Goal: Information Seeking & Learning: Learn about a topic

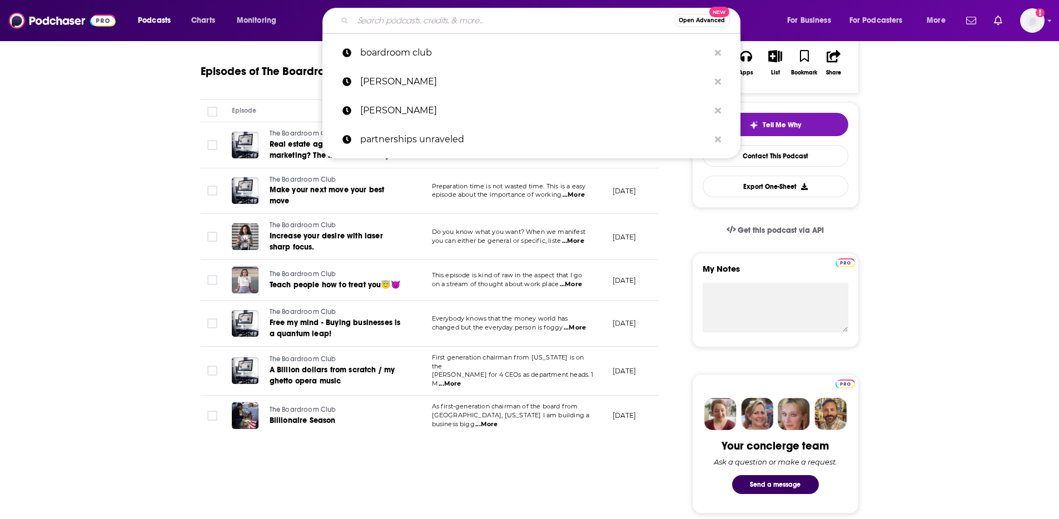
click at [422, 18] on input "Search podcasts, credits, & more..." at bounding box center [513, 21] width 321 height 18
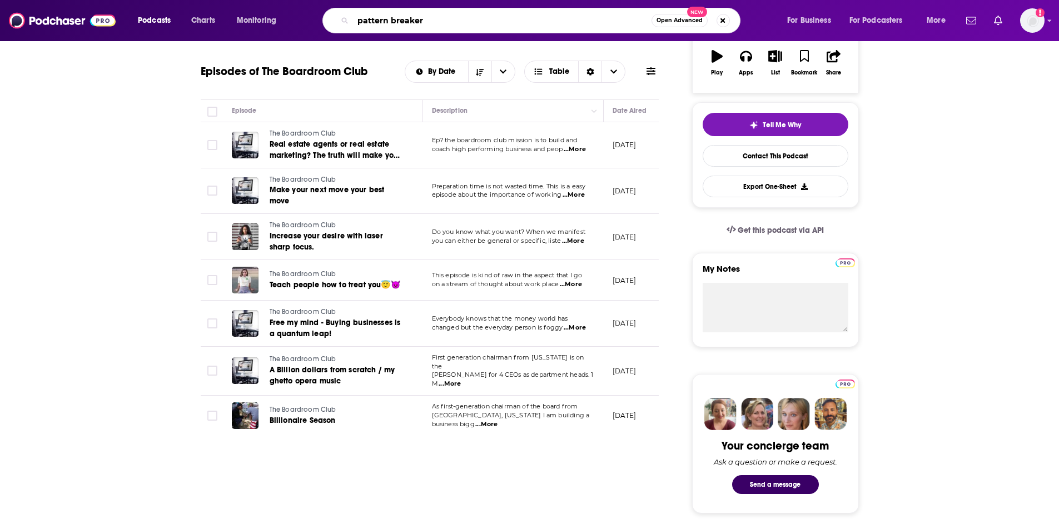
type input "pattern breakers"
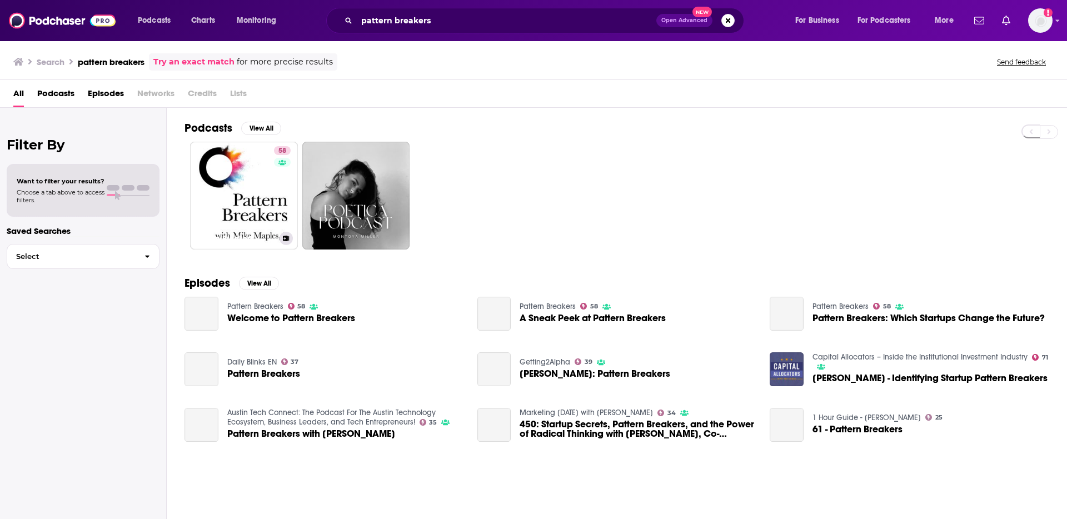
click at [252, 198] on link "58 Pattern Breakers" at bounding box center [244, 196] width 108 height 108
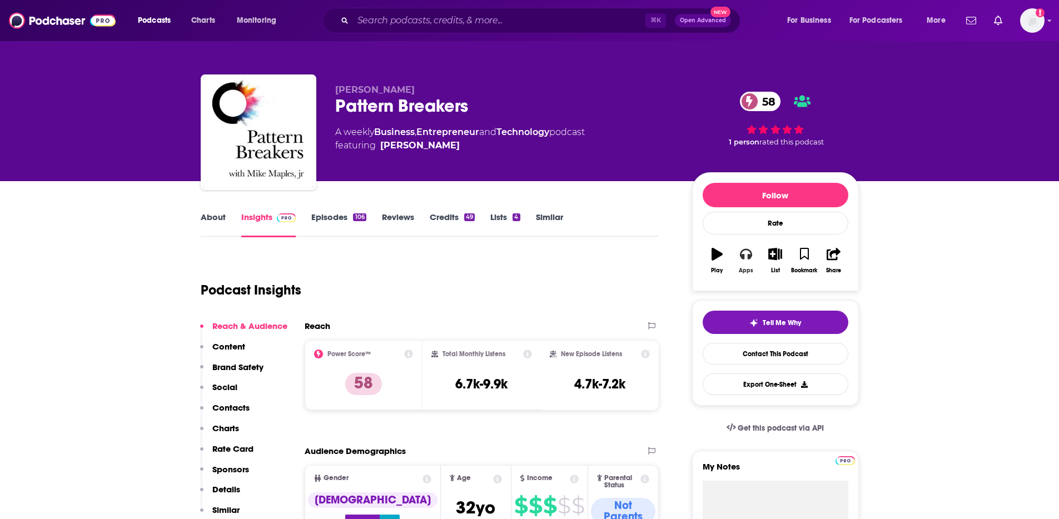
click at [735, 262] on button "Apps" at bounding box center [746, 261] width 29 height 40
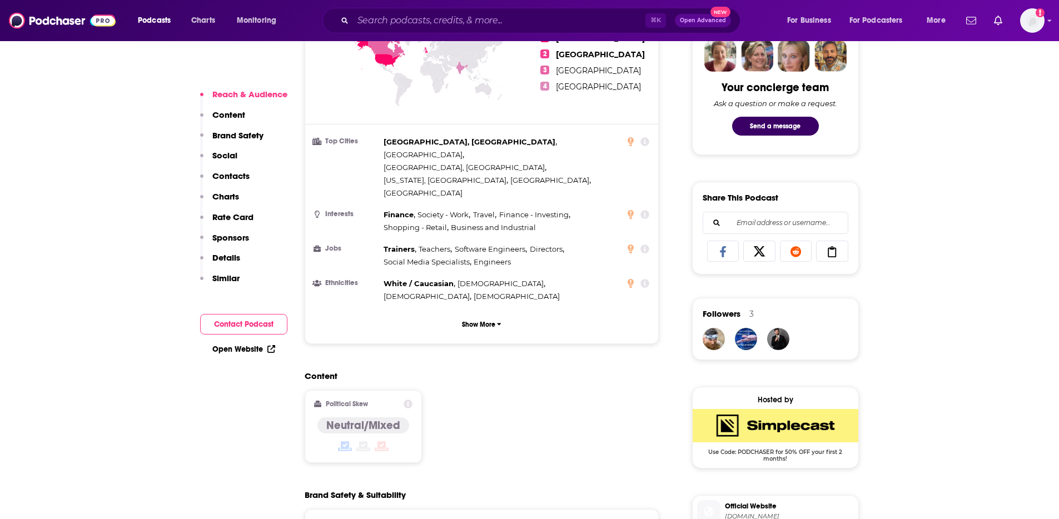
scroll to position [568, 0]
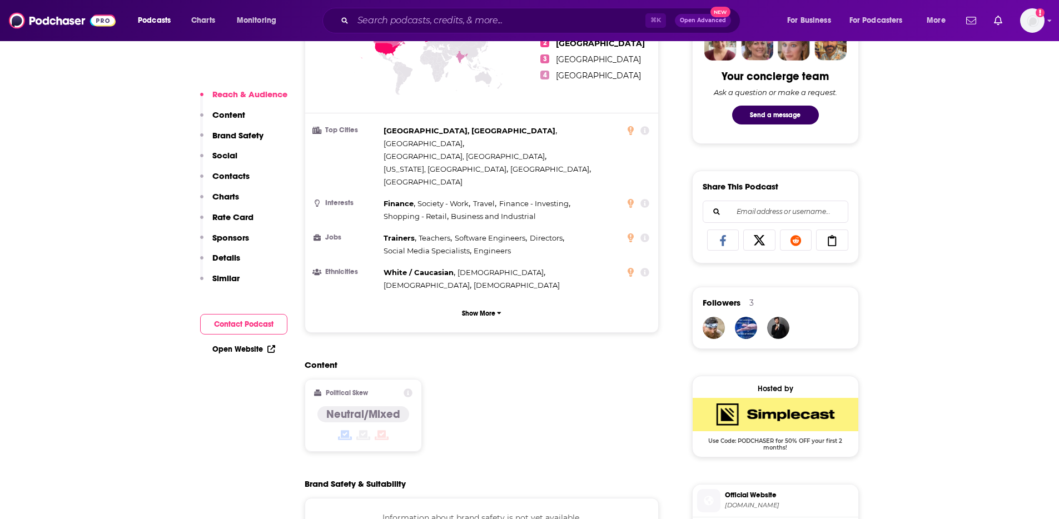
click at [247, 351] on link "Open Website" at bounding box center [243, 349] width 63 height 9
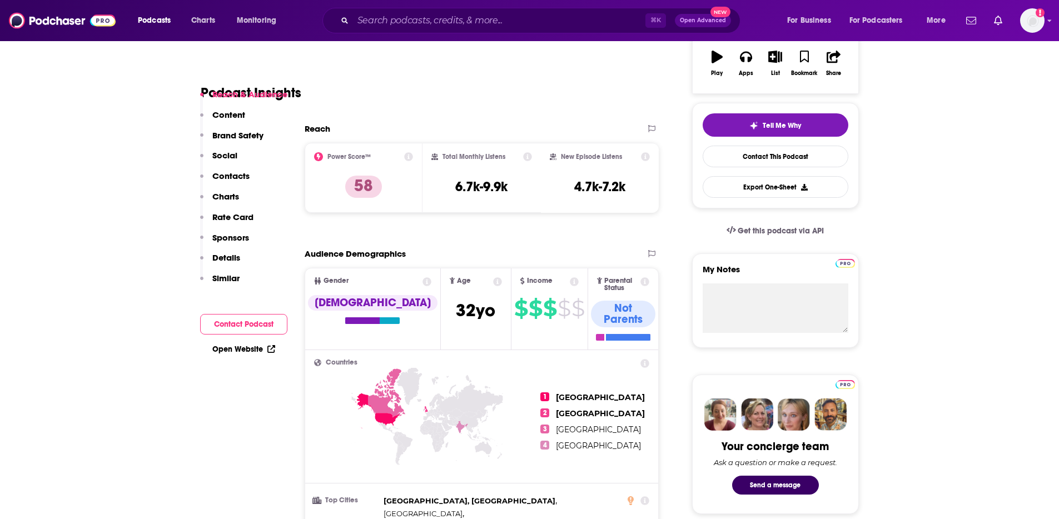
scroll to position [375, 0]
